Goal: Communication & Community: Answer question/provide support

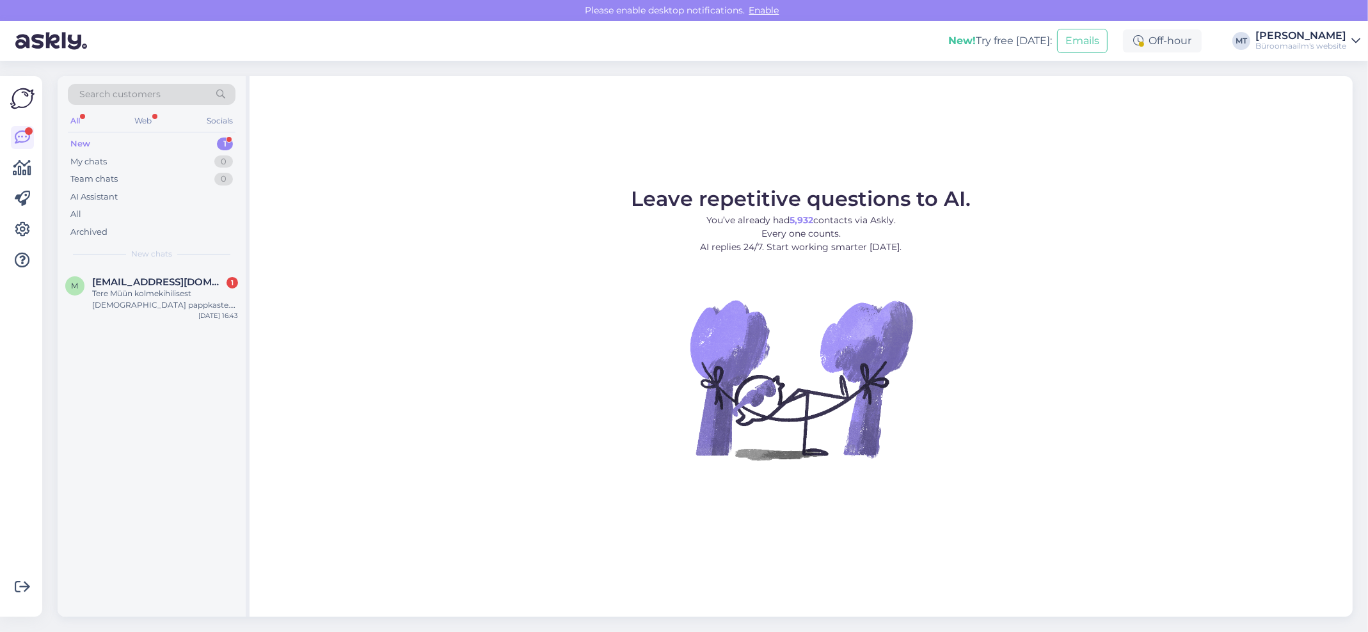
click at [81, 141] on div "New" at bounding box center [80, 144] width 20 height 13
click at [121, 290] on div "Tere Müün kolmekihilisest papist pappkaste. Mõõdud 385x250x110. Hind 100 tk 9EU…" at bounding box center [165, 299] width 146 height 23
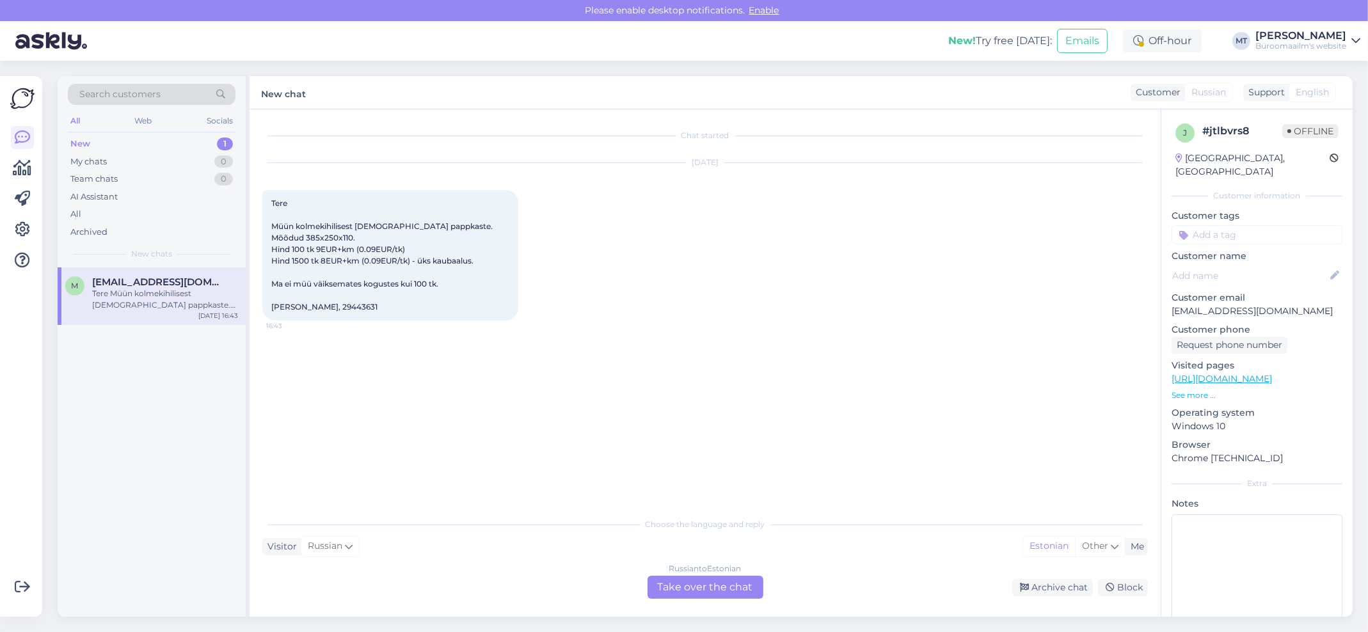
click at [729, 590] on div "Russian to Estonian Take over the chat" at bounding box center [705, 587] width 116 height 23
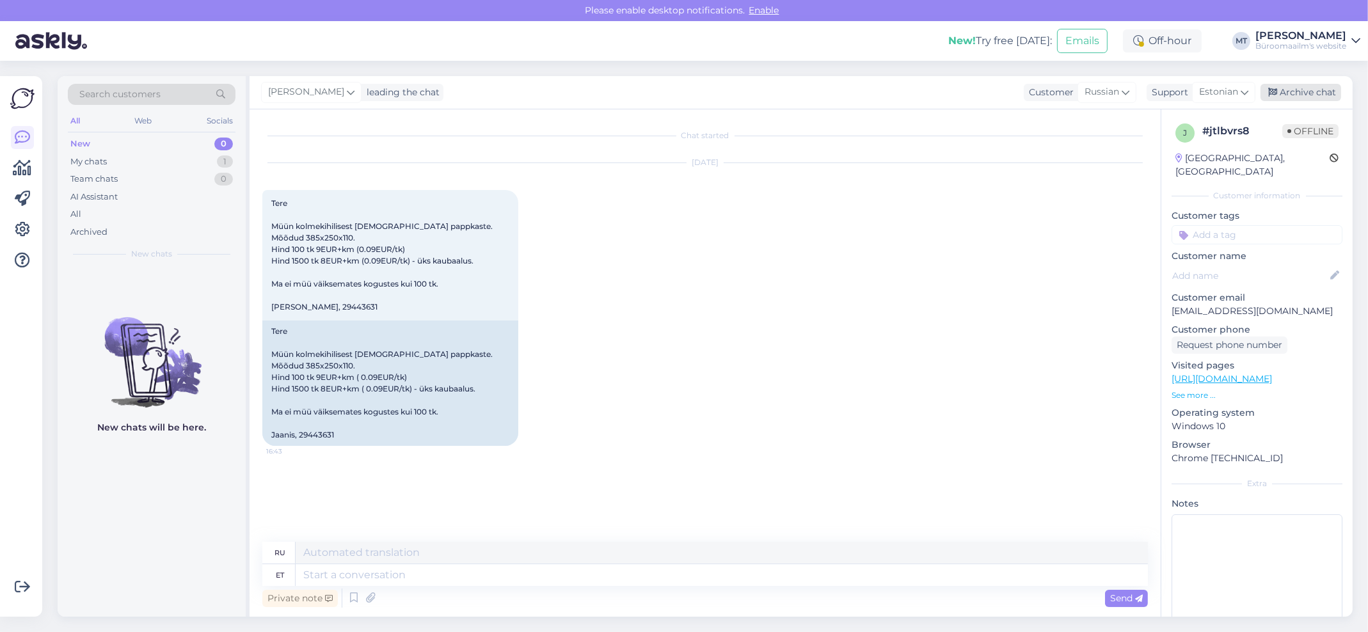
click at [1290, 90] on div "Archive chat" at bounding box center [1300, 92] width 81 height 17
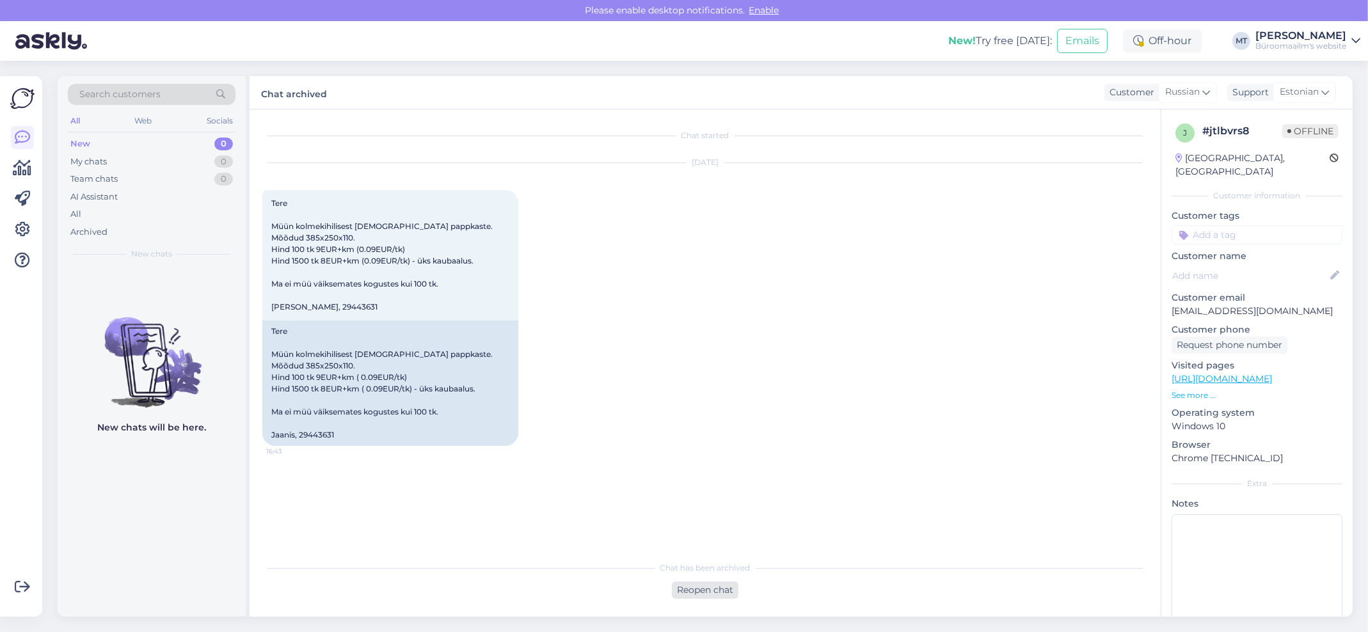
click at [706, 589] on div "Reopen chat" at bounding box center [705, 589] width 67 height 17
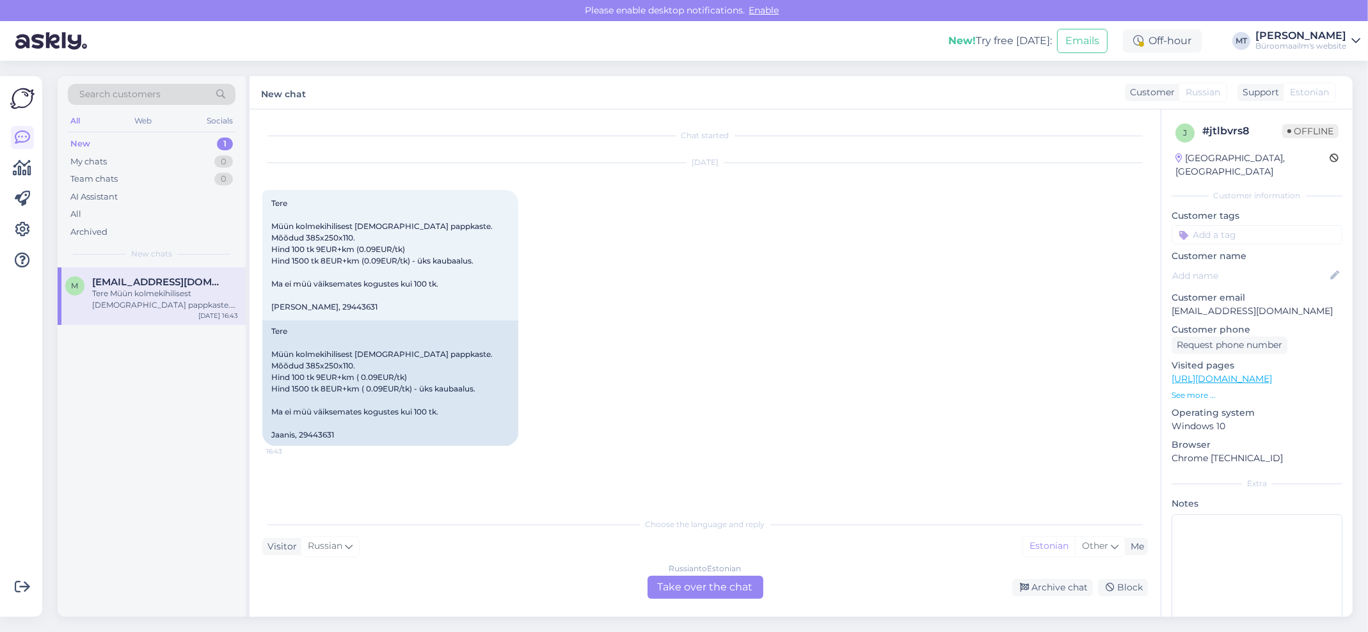
click at [706, 589] on div "Russian to Estonian Take over the chat" at bounding box center [705, 587] width 116 height 23
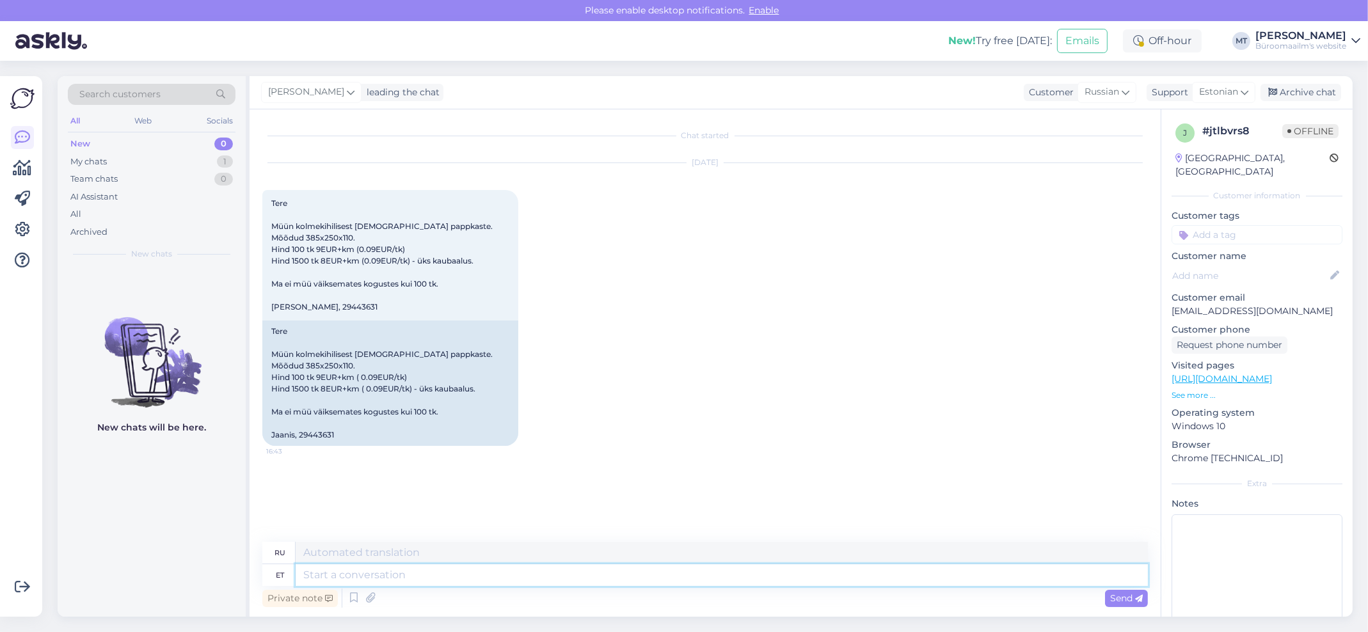
click at [384, 573] on textarea at bounding box center [722, 575] width 852 height 22
type textarea "Tere."
type textarea "Привет."
type textarea "Tere. Suur"
type textarea "Привет. Большой"
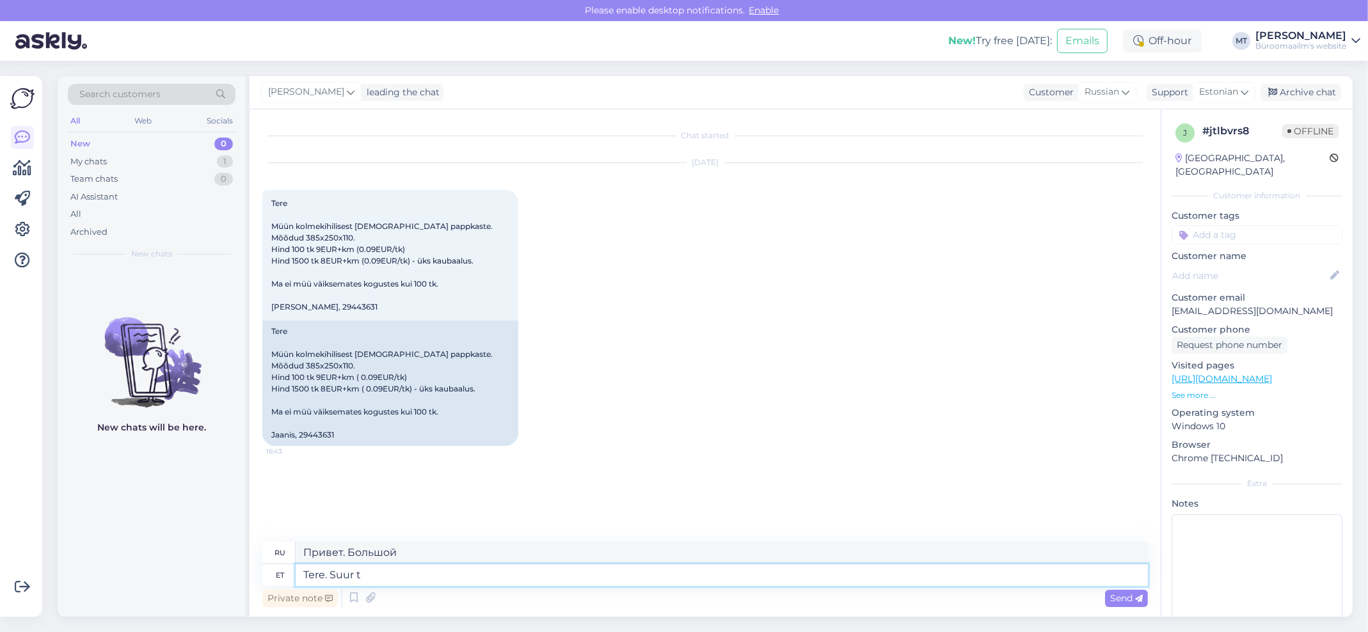
type textarea "Tere. Suur"
type textarea "Привет. Большой т."
type textarea "Tere. Suu"
type textarea "Привет. Большой"
type textarea "Tere."
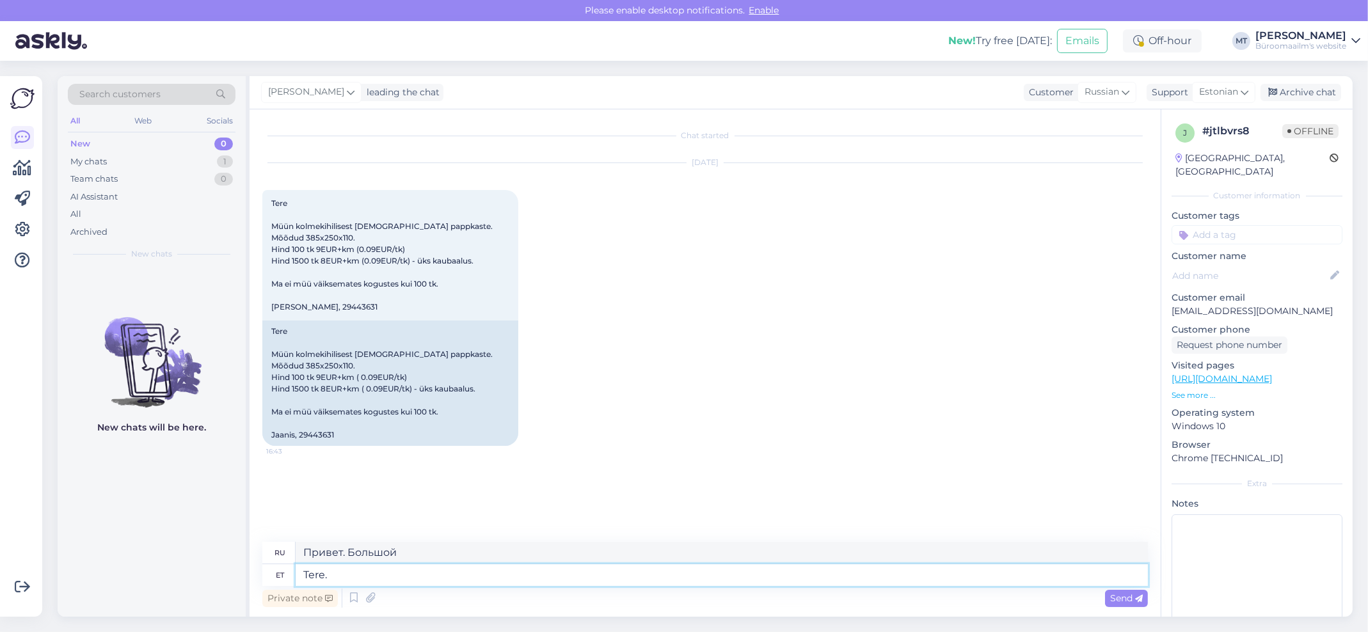
type textarea "Привет."
type textarea "Tere. Aitäh k"
type textarea "Здравствуйте. Спасибо."
type textarea "Tere. Aitäh kirja ee"
type textarea "Здравствуйте. Спасибо за письмо."
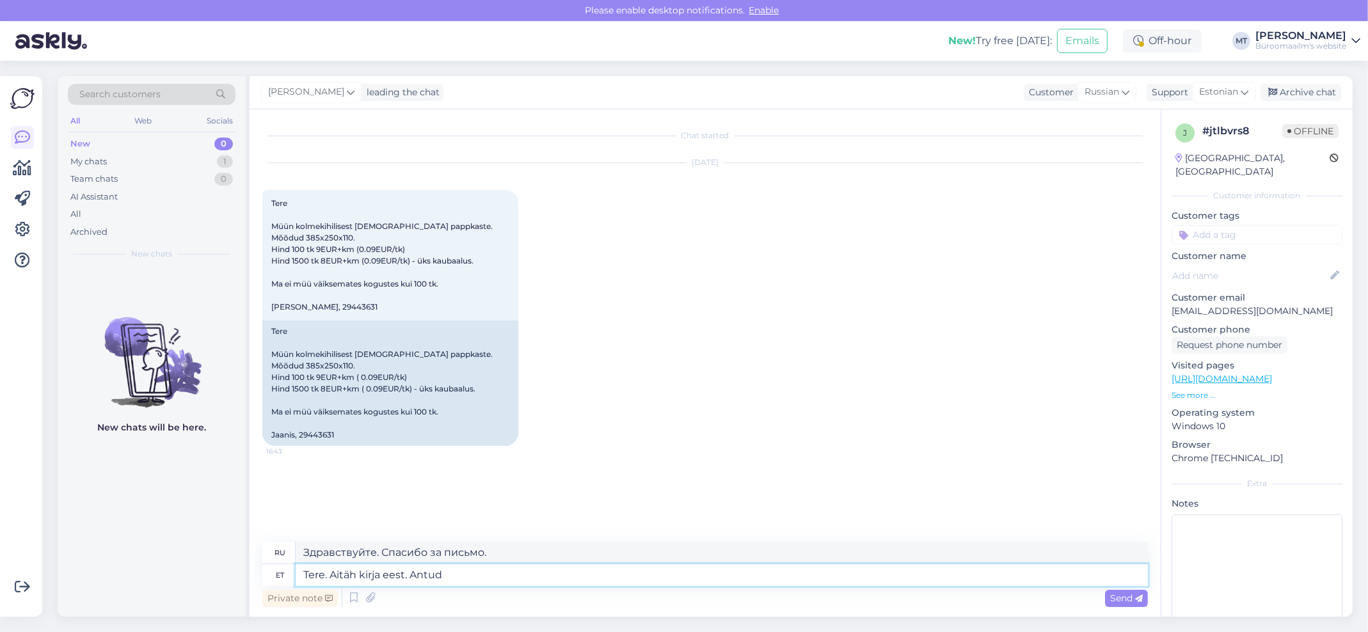
type textarea "Tere. Aitäh kirja eest. Antud"
type textarea "Здравствуйте. Спасибо за ваше письмо. Учитывая"
type textarea "Tere. Aitäh kirja eest. Antud tootegrupp o"
type textarea "Здравствуйте. Спасибо за ваше письмо. Эта группа товаров"
type textarea "Tere. Aitäh kirja eest. Antud tootegrupp on meil ju"
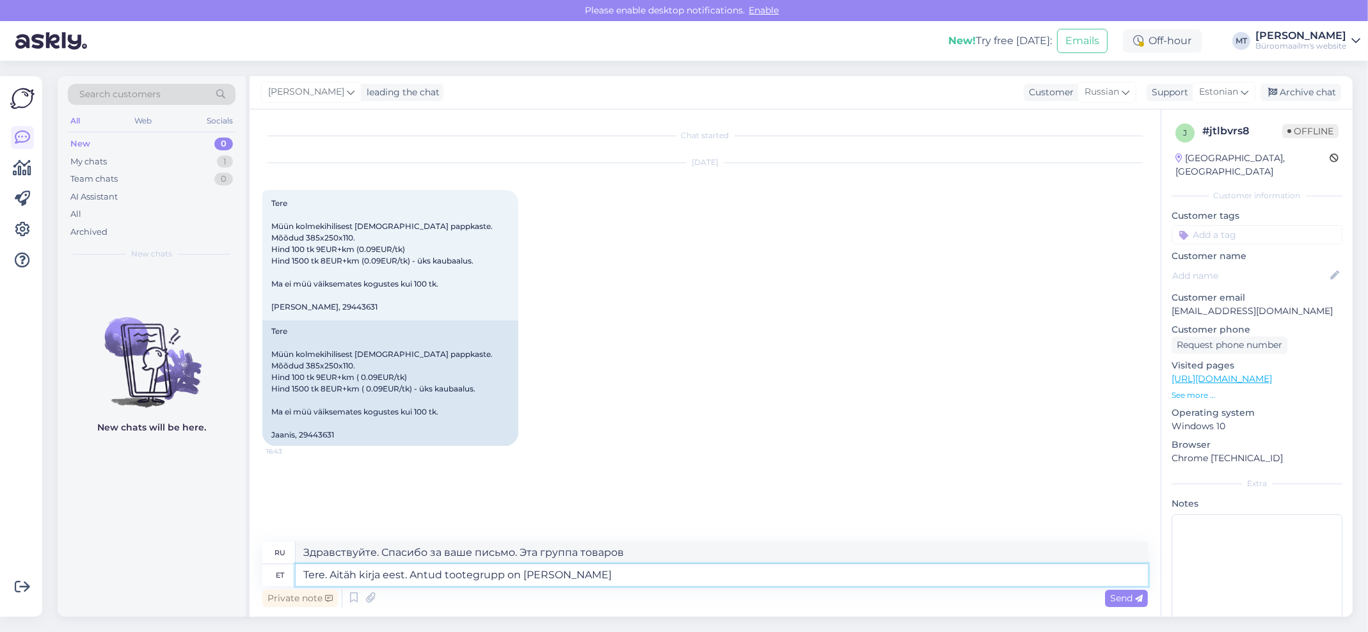
type textarea "Здравствуйте. Спасибо за письмо. У нас есть эта группа товаров."
type textarea "Tere. Aitäh kirja eest. Antud tootegrupp on meil jubsa"
type textarea "Здравствуйте. Спасибо за письмо. Мы очень довольны этой группой продуктов."
type textarea "Tere. Aitäh kirja eest. Antud tootegrupp on meil juba o"
type textarea "Здравствуйте. Спасибо за письмо. У нас уже есть эта группа товаров."
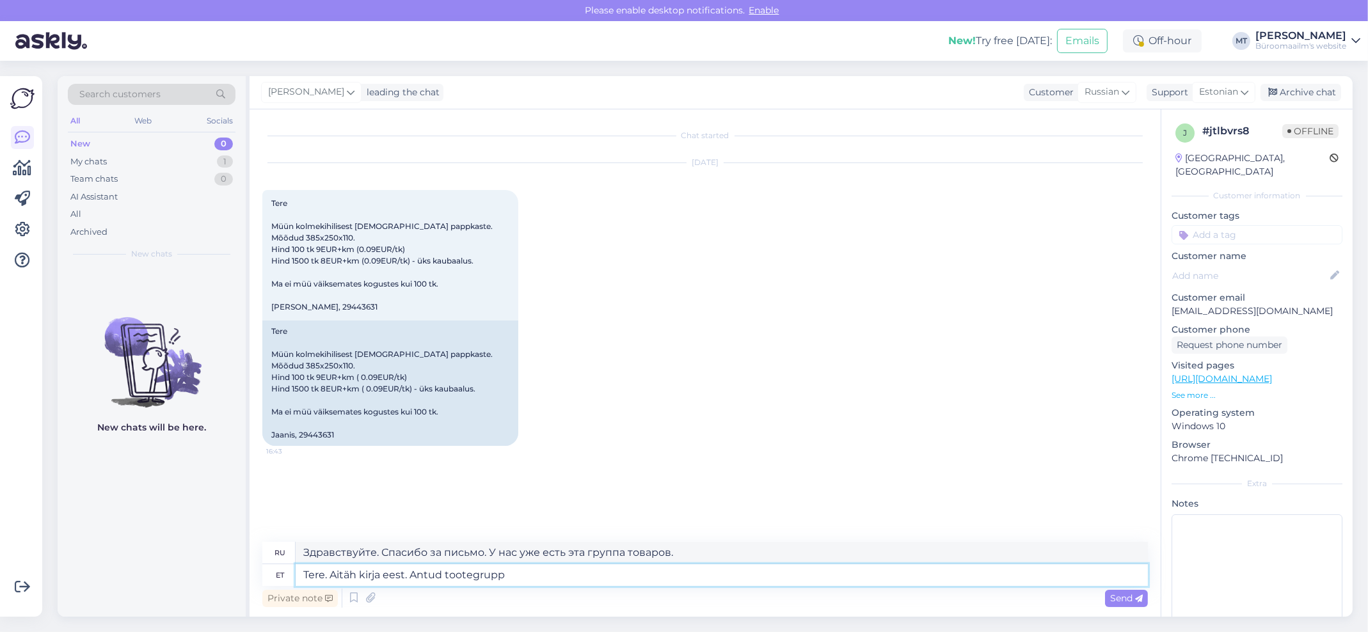
type textarea "Tere. Aitäh kirja eest. Antud tootegrup"
type textarea "Здравствуйте. Спасибо за ваше письмо. Эта группа товаров"
type textarea "Tere. Aitäh kirja eest. Antud tootegrupi tarni"
type textarea "Здравствуйте. Спасибо за ваше письмо. Доставка этой группы товаров"
type textarea "Tere. Aitäh kirja eest. Antud tootegrupi"
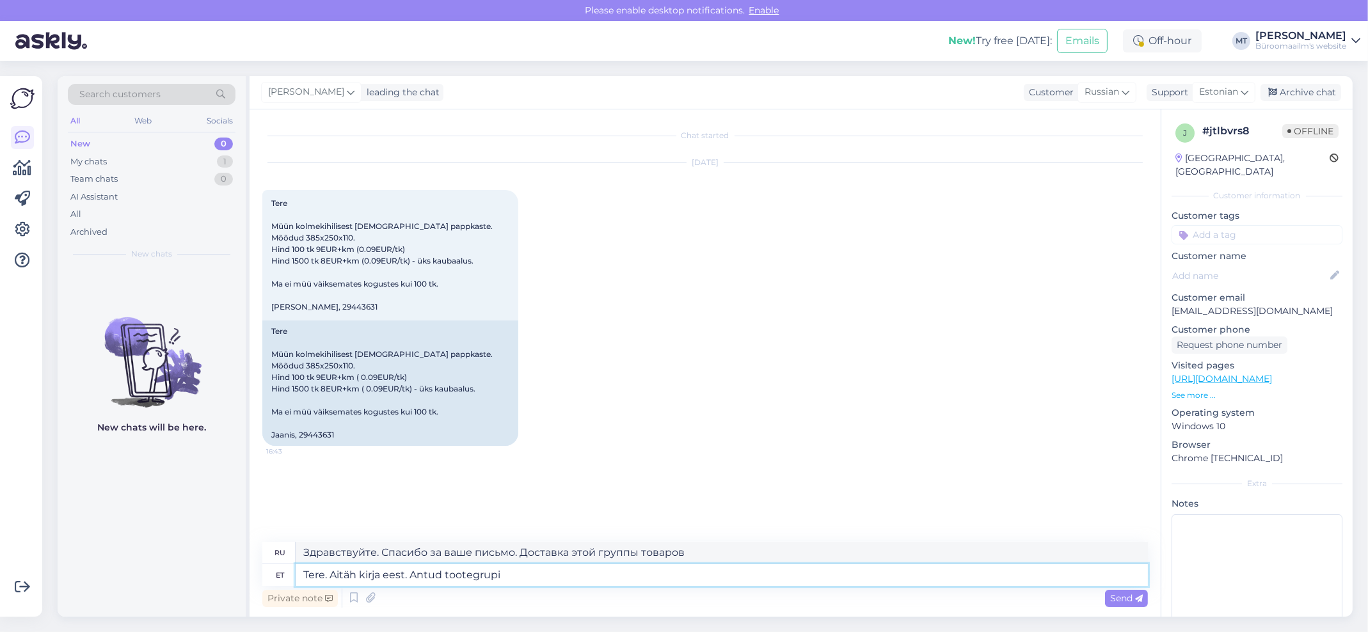
type textarea "Здравствуйте. Спасибо за ваше письмо. Эта группа товаров"
type textarea "Tere. Aitäh kirja eest. Antud tootegrupp on meil"
type textarea "Здравствуйте. Спасибо за письмо. У нас есть эта группа товаров."
type textarea "Tere. Aitäh kirja eest. Antud tootegrupp on meil juba o"
type textarea "Здравствуйте. Спасибо за письмо. У нас уже есть эта группа товаров."
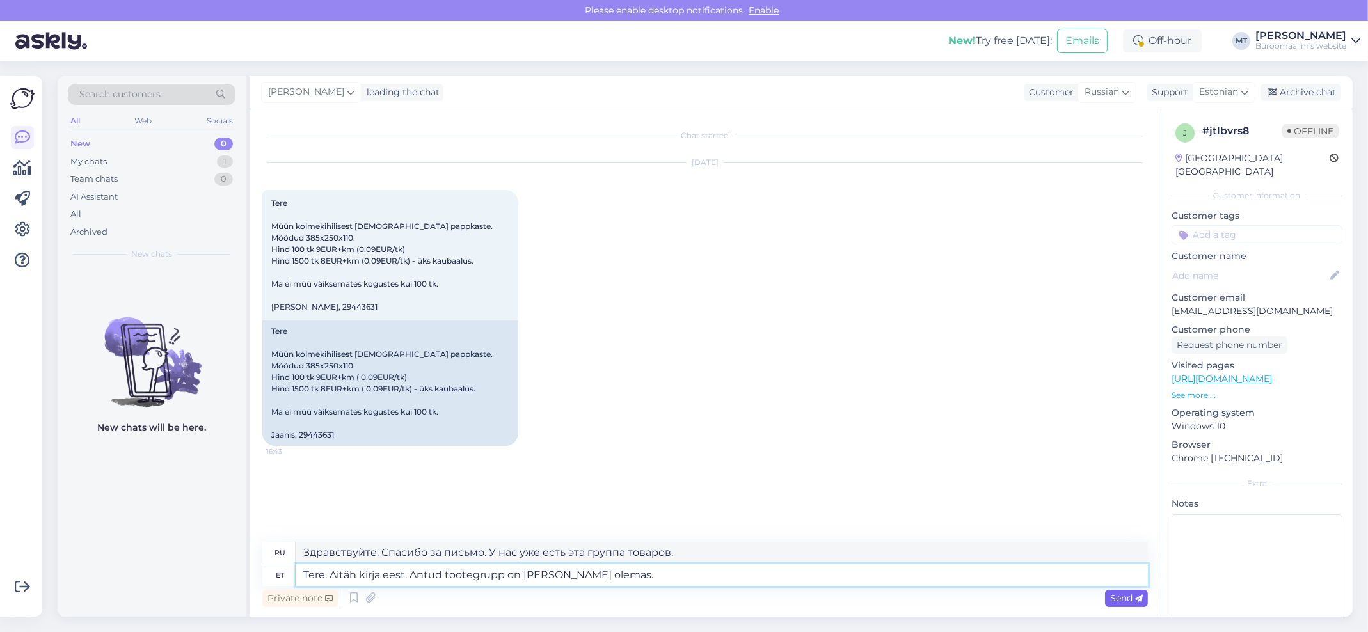
type textarea "Tere. Aitäh kirja eest. Antud tootegrupp on meil juba olemas."
click at [1128, 596] on span "Send" at bounding box center [1126, 598] width 33 height 12
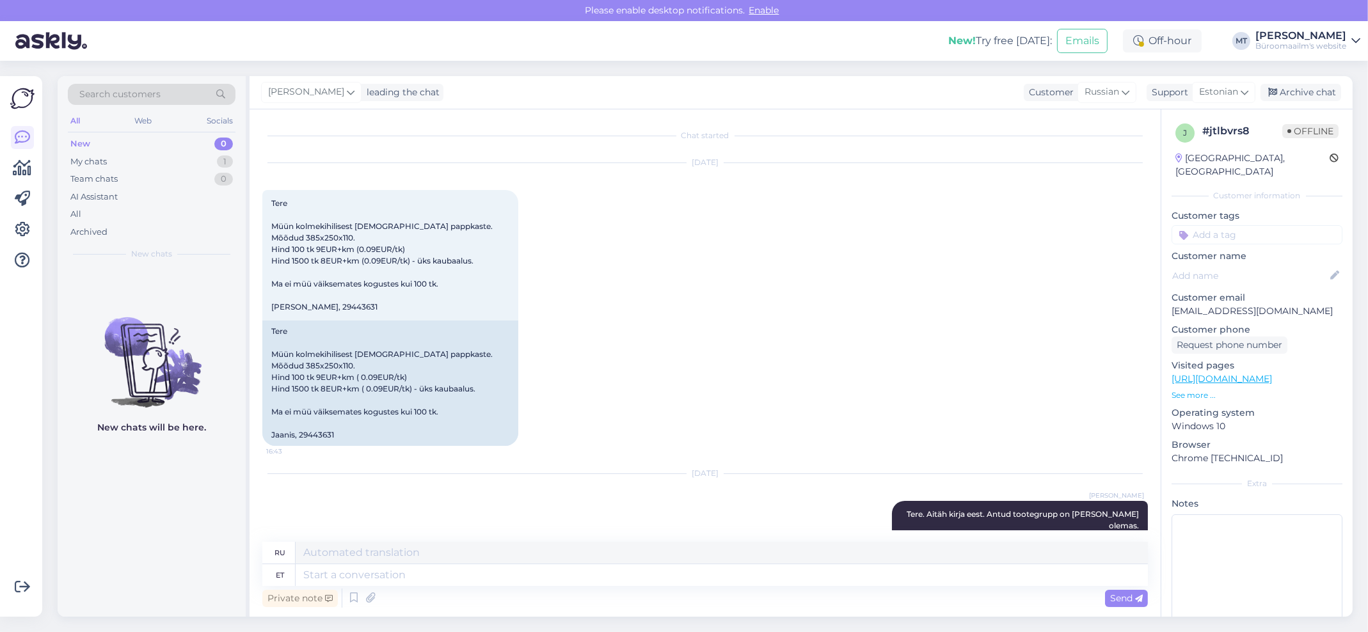
scroll to position [45, 0]
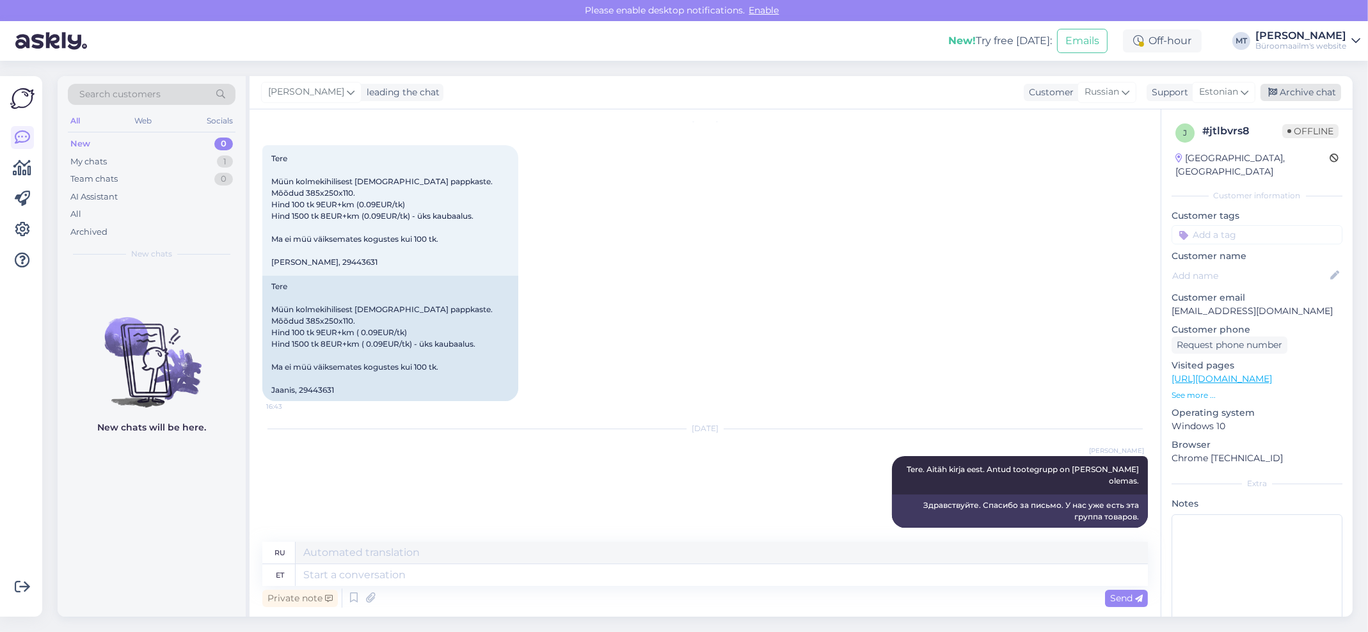
click at [1308, 88] on div "Archive chat" at bounding box center [1300, 92] width 81 height 17
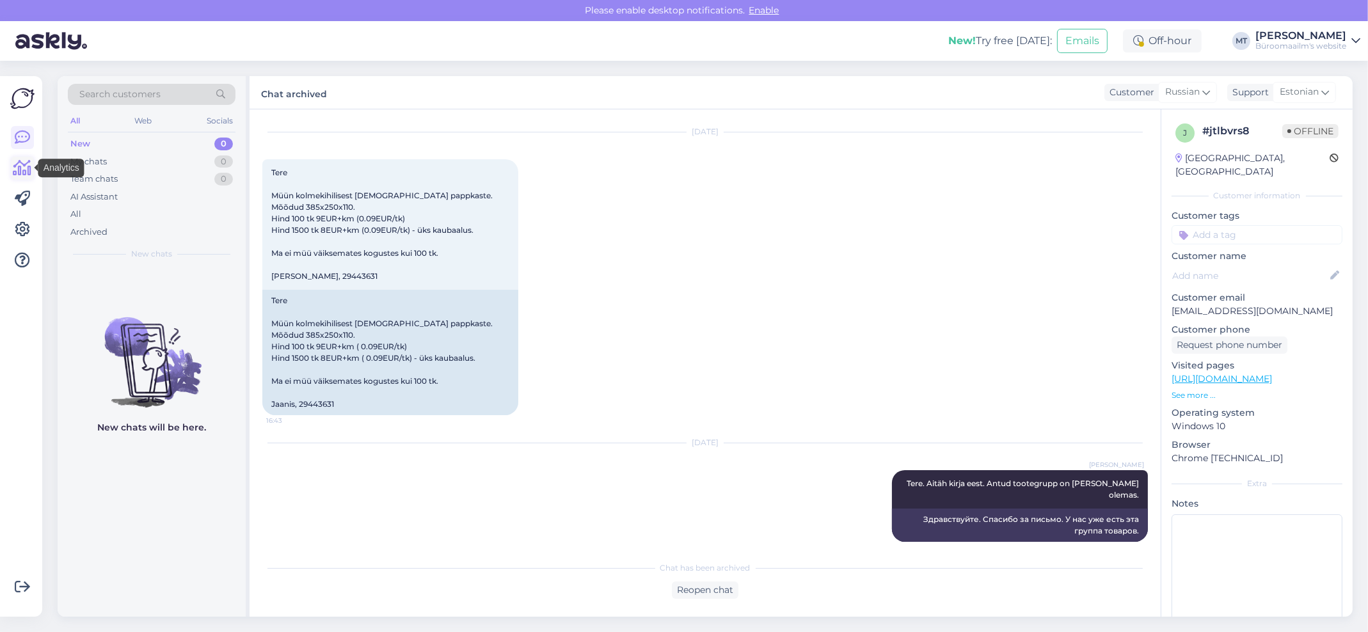
click at [15, 166] on icon at bounding box center [22, 168] width 19 height 15
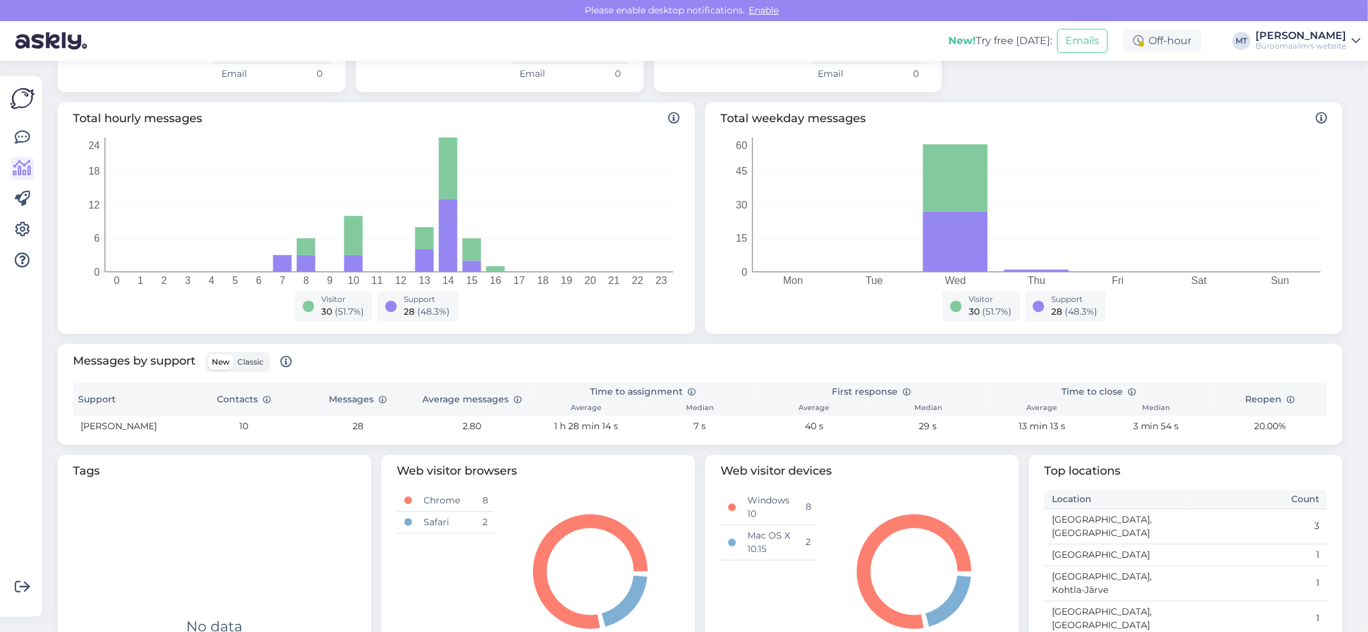
scroll to position [244, 0]
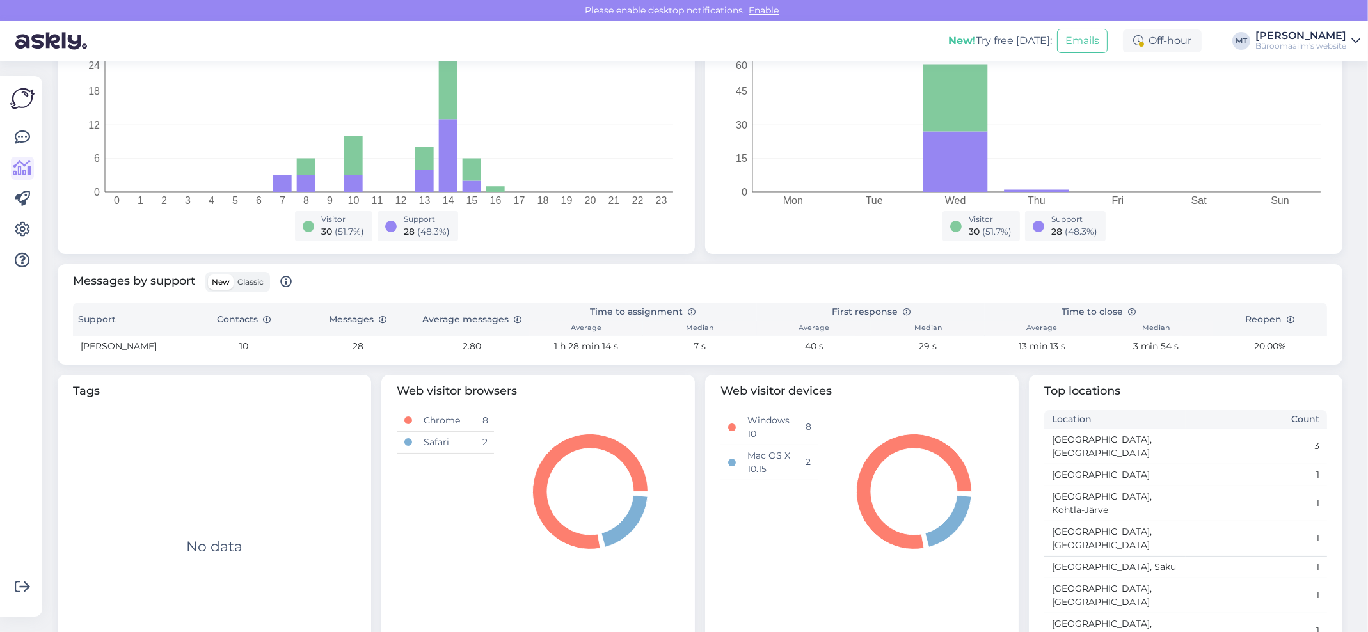
click at [240, 343] on td "10" at bounding box center [244, 346] width 114 height 21
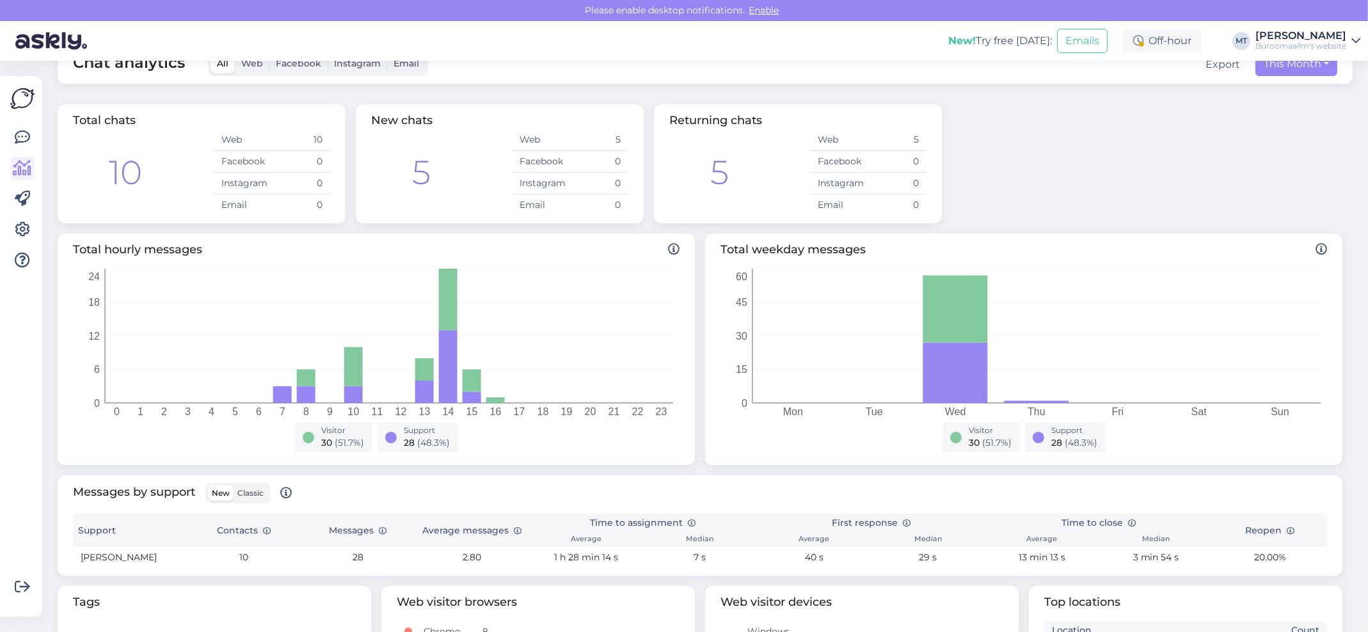
scroll to position [0, 0]
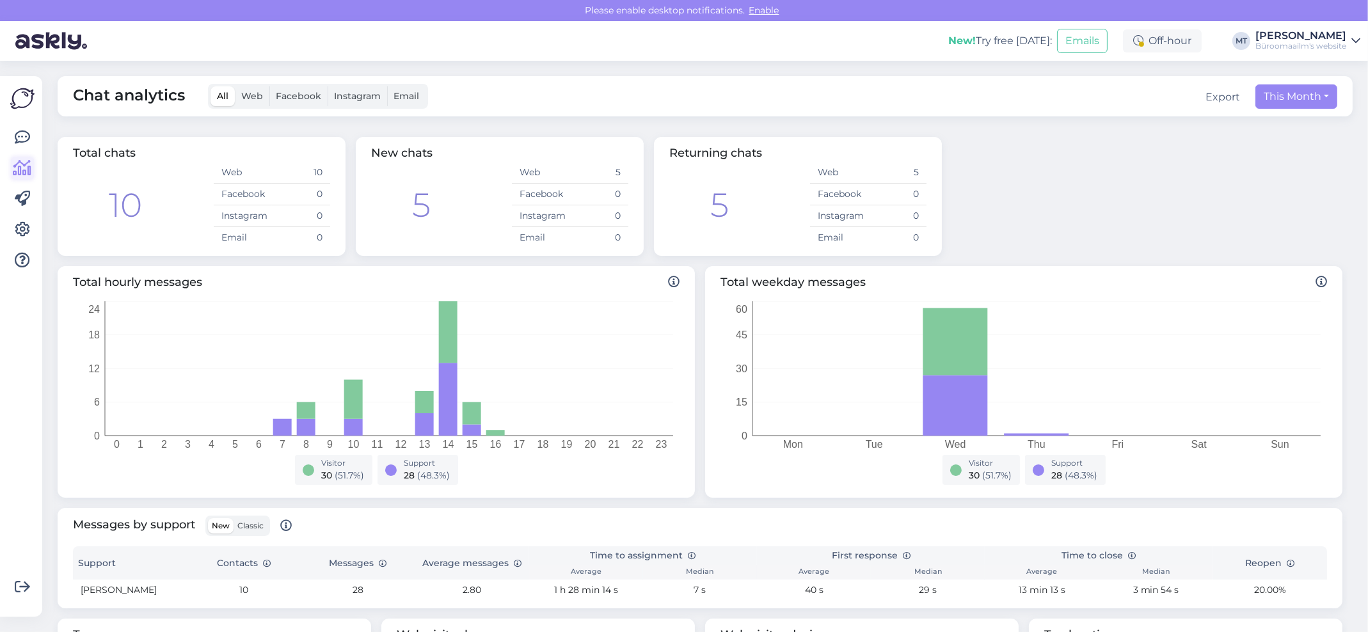
click at [22, 170] on icon at bounding box center [22, 168] width 19 height 15
click at [24, 143] on icon at bounding box center [22, 137] width 15 height 15
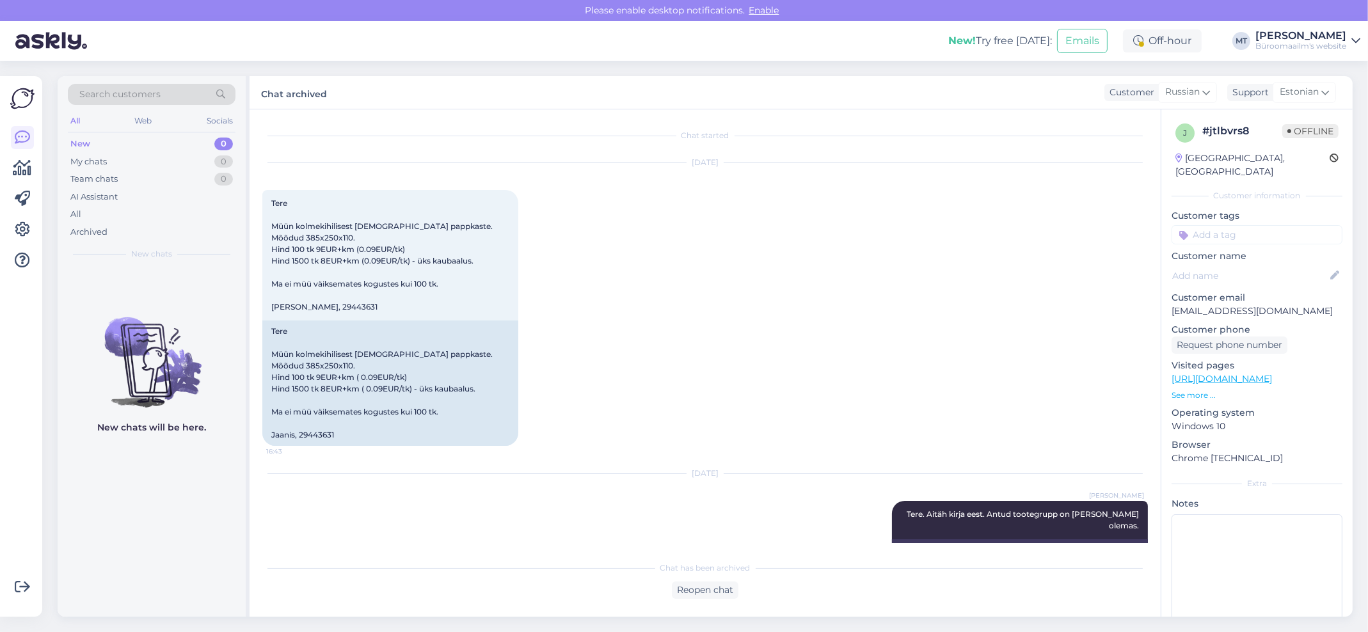
scroll to position [27, 0]
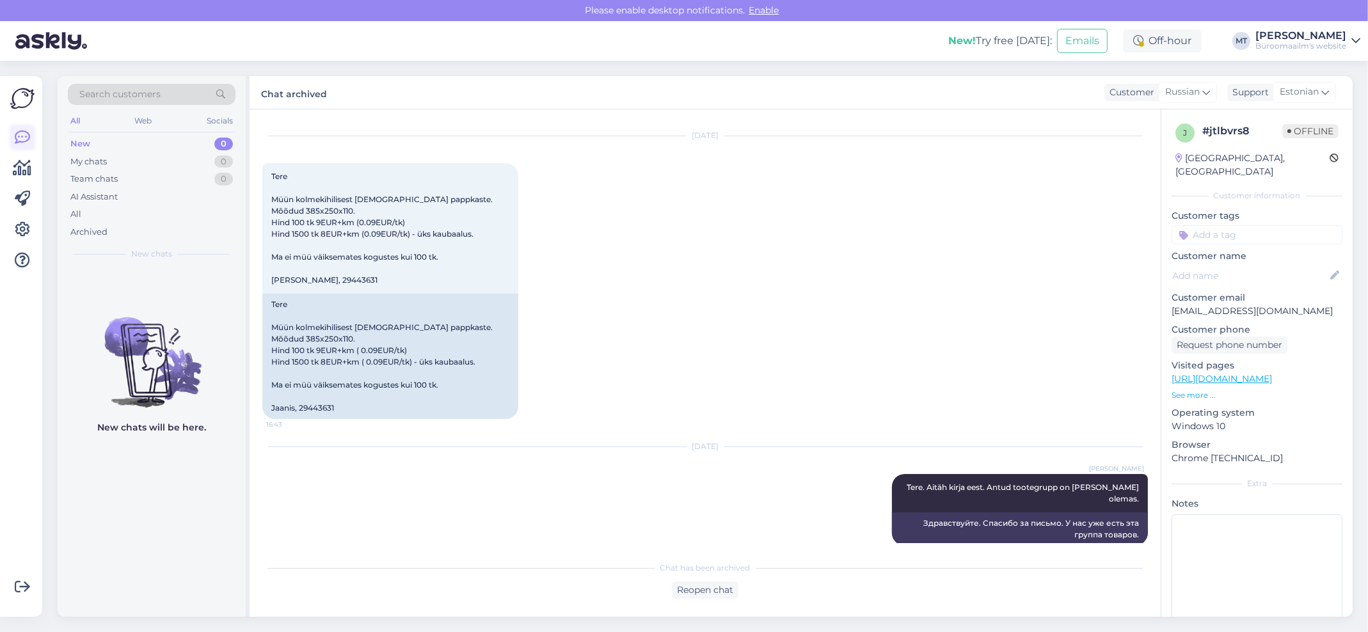
click at [22, 139] on icon at bounding box center [22, 137] width 15 height 15
click at [24, 136] on icon at bounding box center [22, 137] width 15 height 15
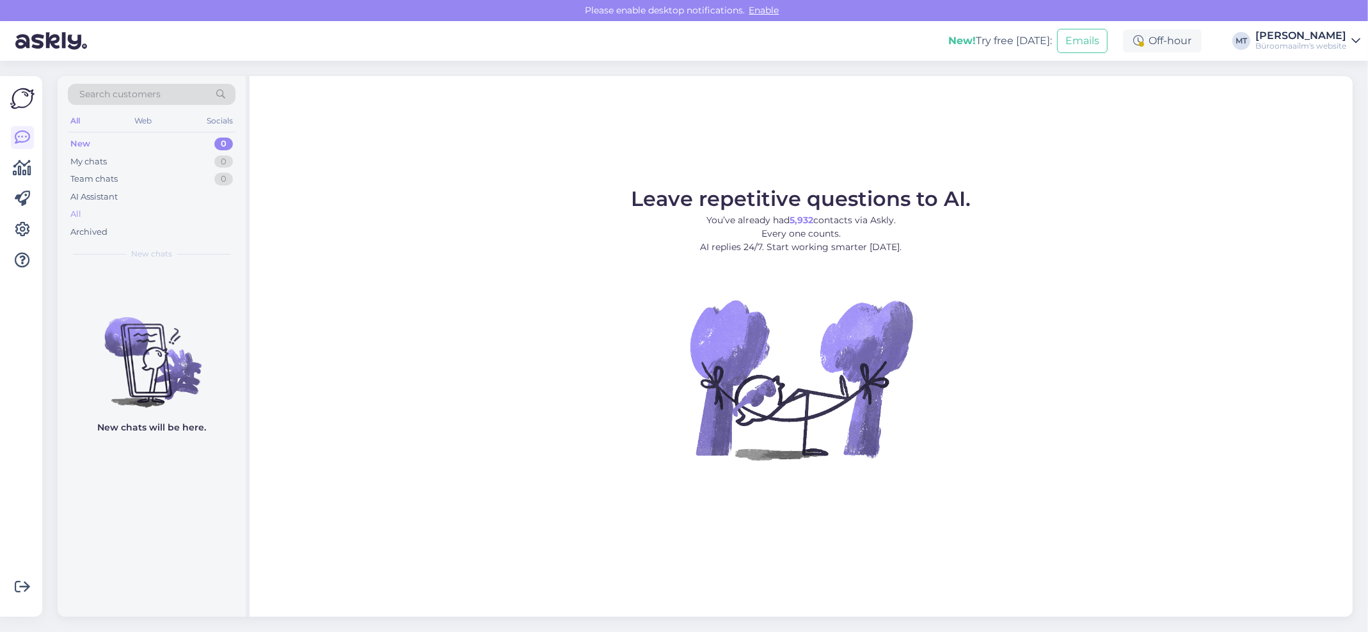
click at [76, 214] on div "All" at bounding box center [75, 214] width 11 height 13
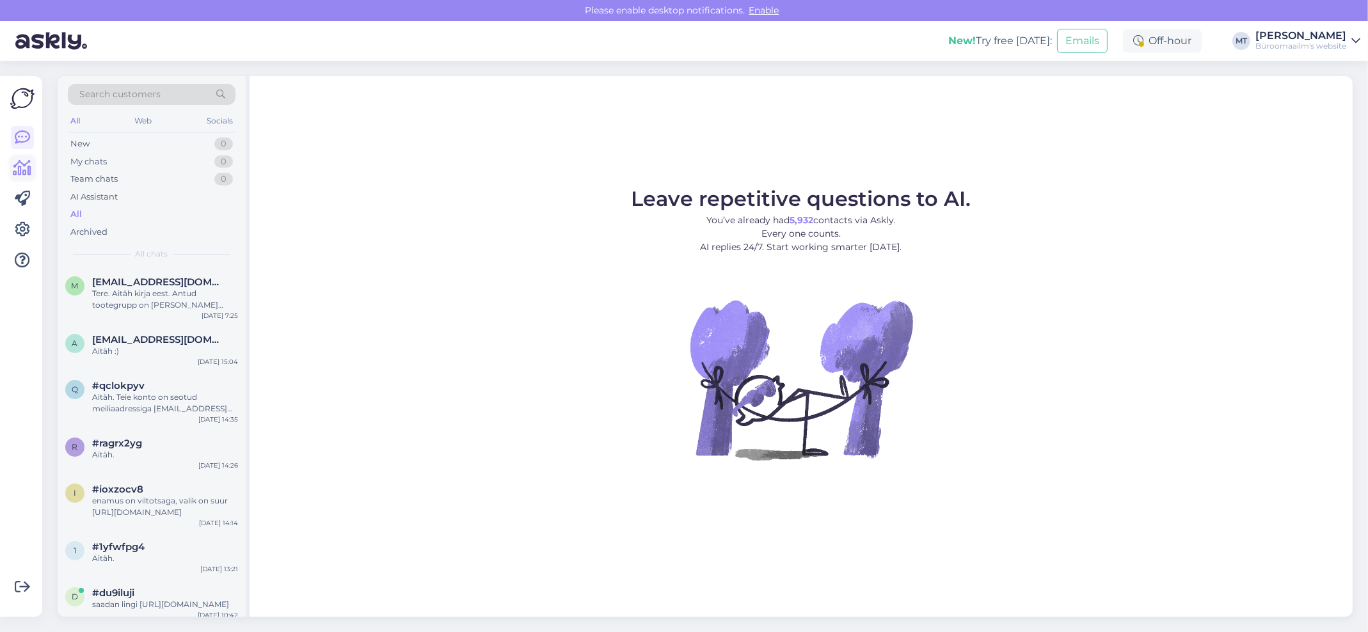
click at [27, 168] on icon at bounding box center [22, 168] width 19 height 15
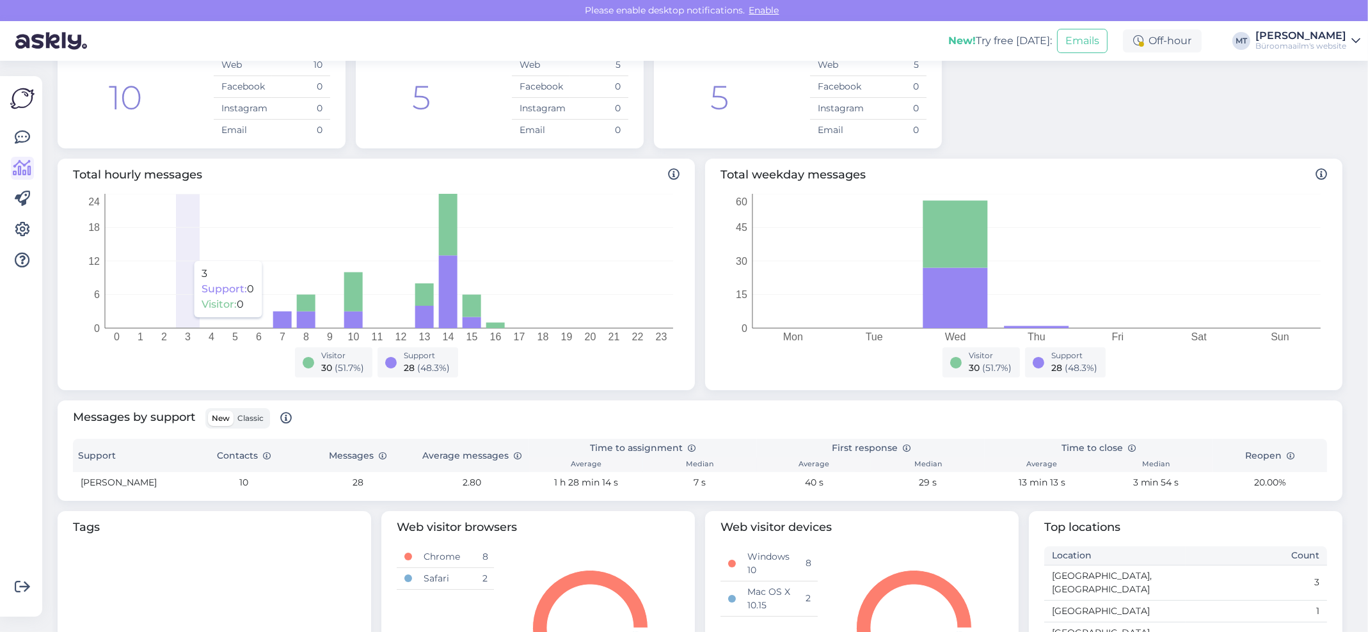
scroll to position [171, 0]
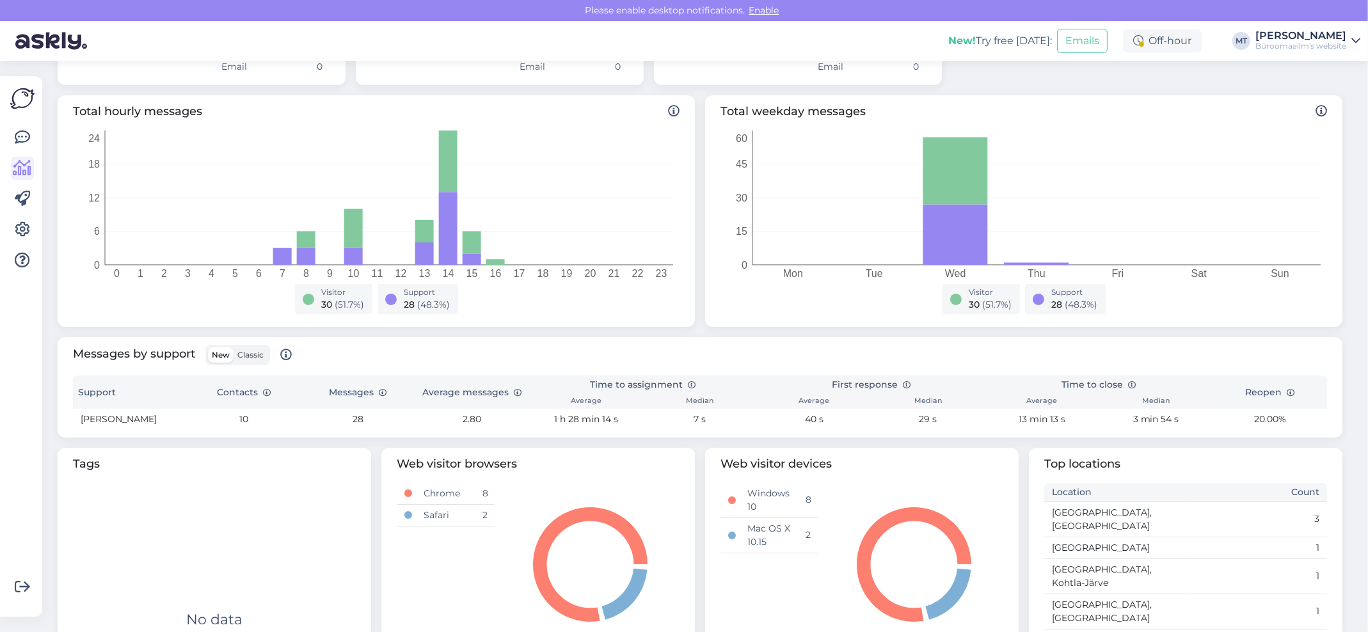
click at [254, 361] on label "Classic" at bounding box center [250, 354] width 34 height 15
click at [233, 347] on input "Classic" at bounding box center [233, 347] width 0 height 0
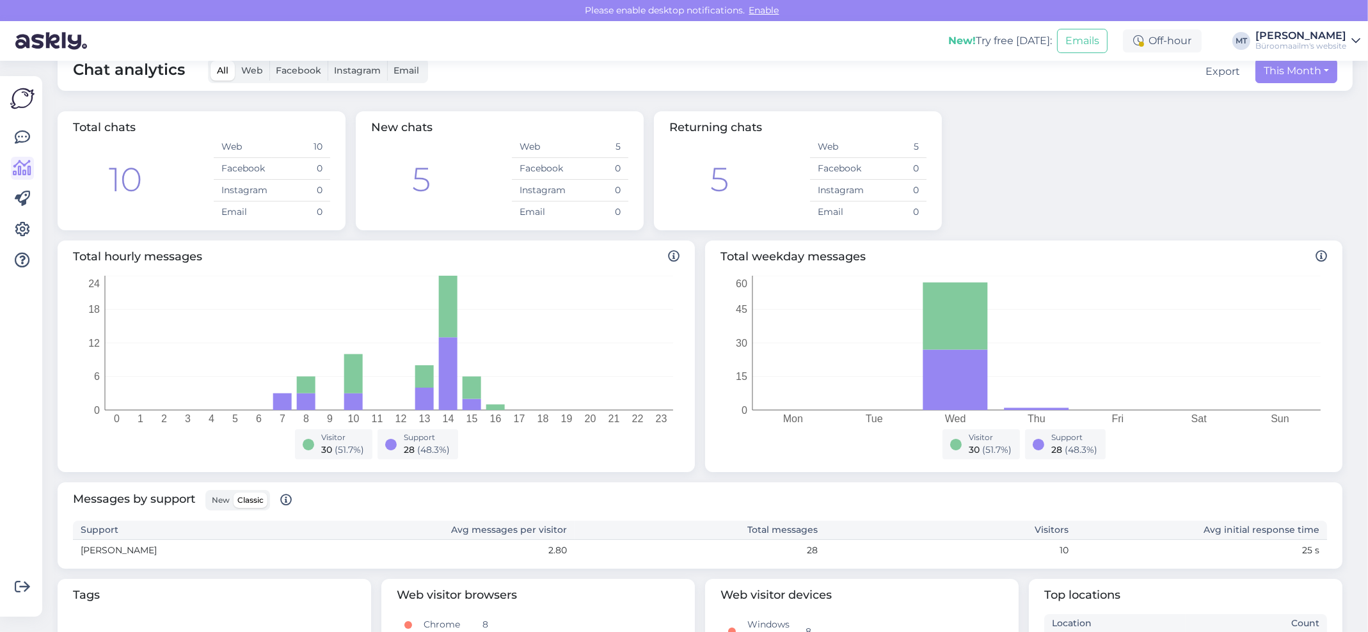
scroll to position [0, 0]
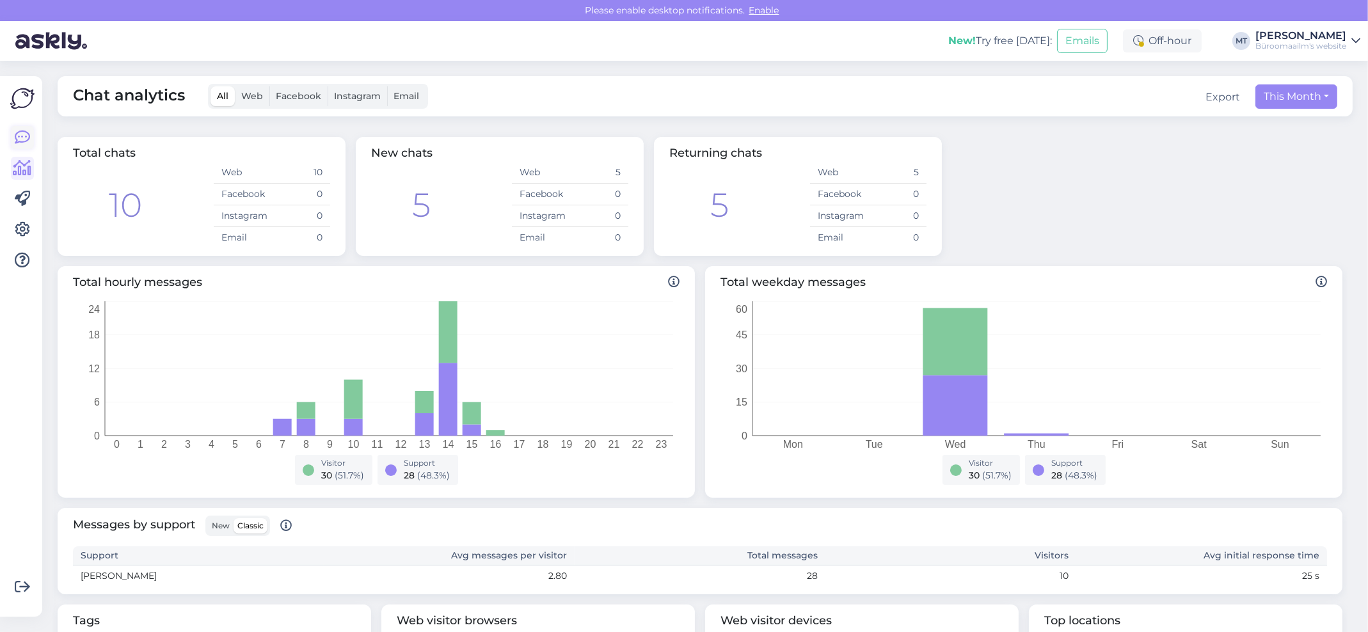
click at [26, 141] on icon at bounding box center [22, 137] width 15 height 15
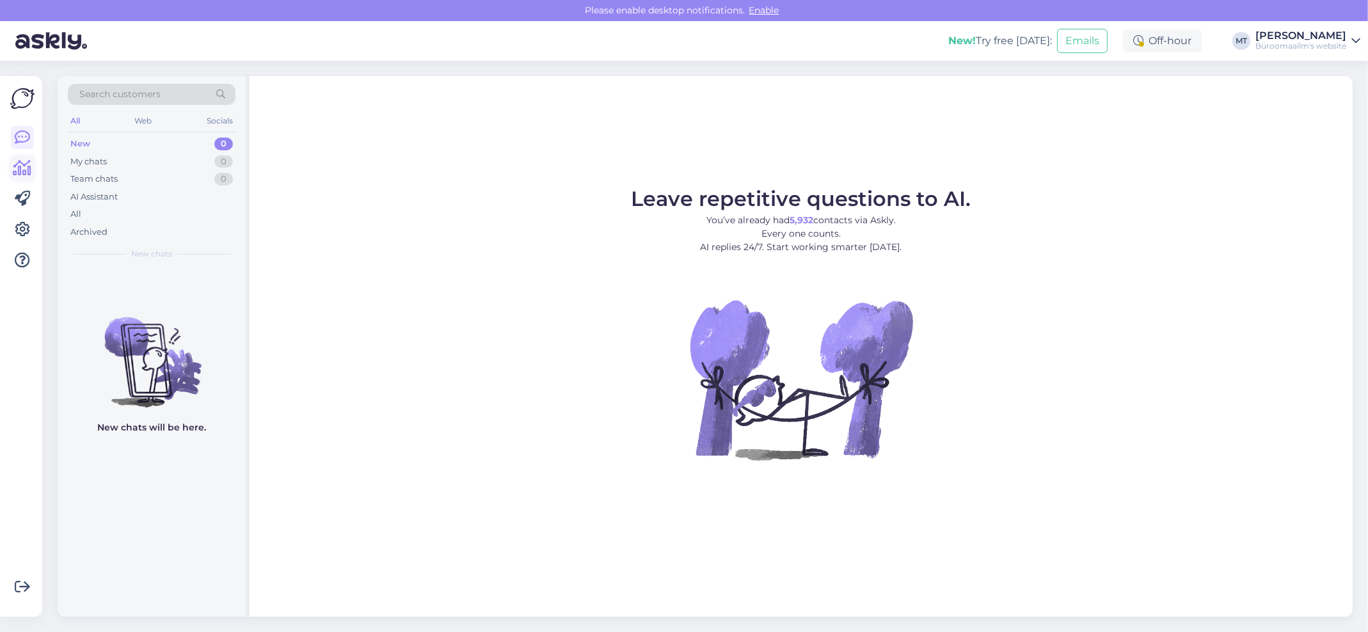
click at [22, 169] on icon at bounding box center [22, 168] width 19 height 15
